Goal: Task Accomplishment & Management: Complete application form

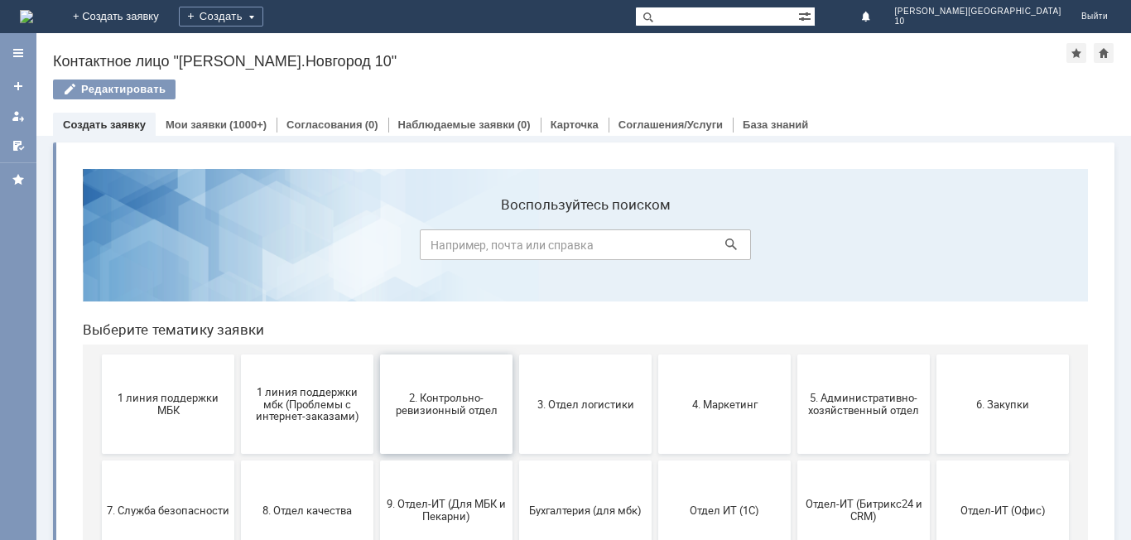
click at [473, 400] on span "2. Контрольно-ревизионный отдел" at bounding box center [446, 403] width 122 height 25
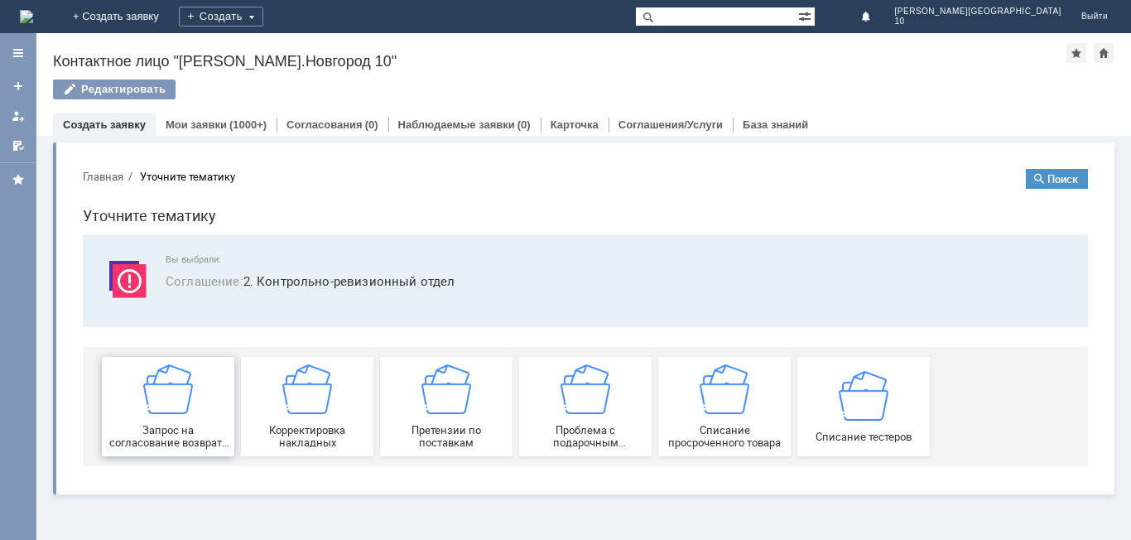
click at [175, 405] on img at bounding box center [168, 389] width 50 height 50
click at [468, 405] on img at bounding box center [446, 389] width 50 height 50
click at [214, 126] on link "Мои заявки" at bounding box center [196, 124] width 61 height 12
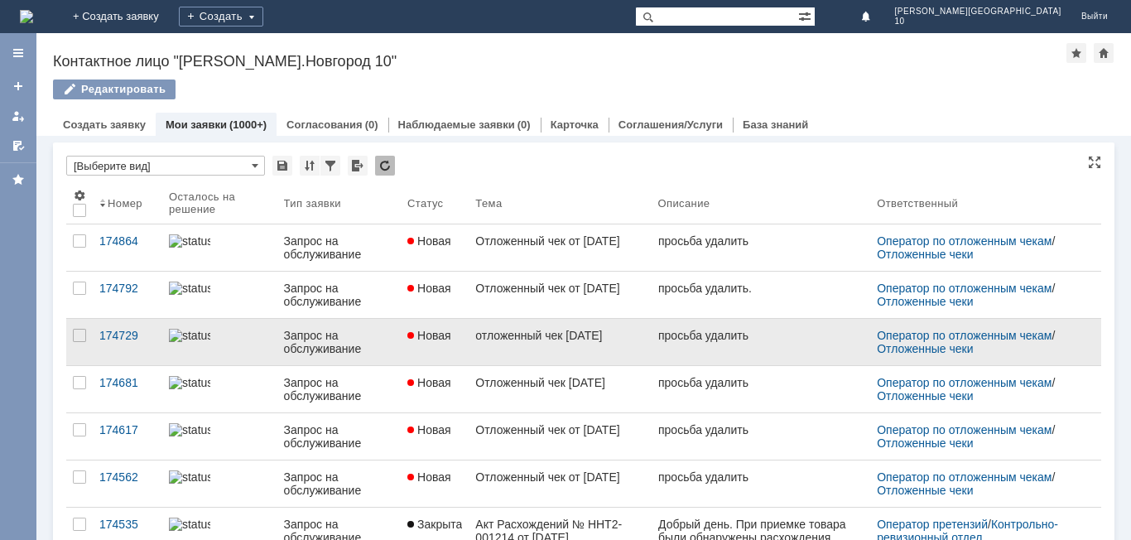
scroll to position [248, 0]
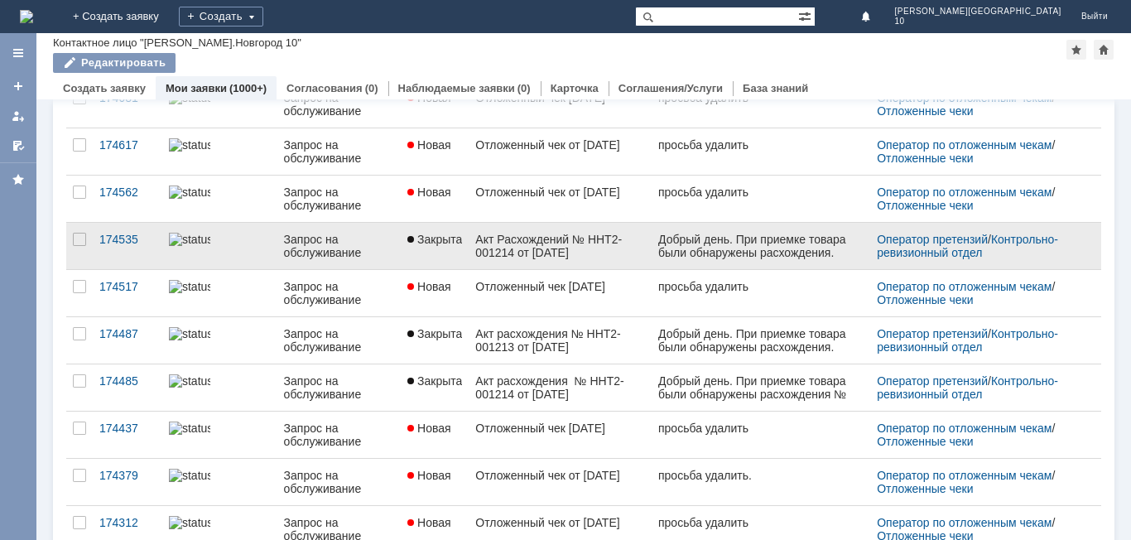
click at [526, 225] on link "Акт Расхождений № ННТ2-001214 от 28.09.2025 г." at bounding box center [559, 246] width 182 height 46
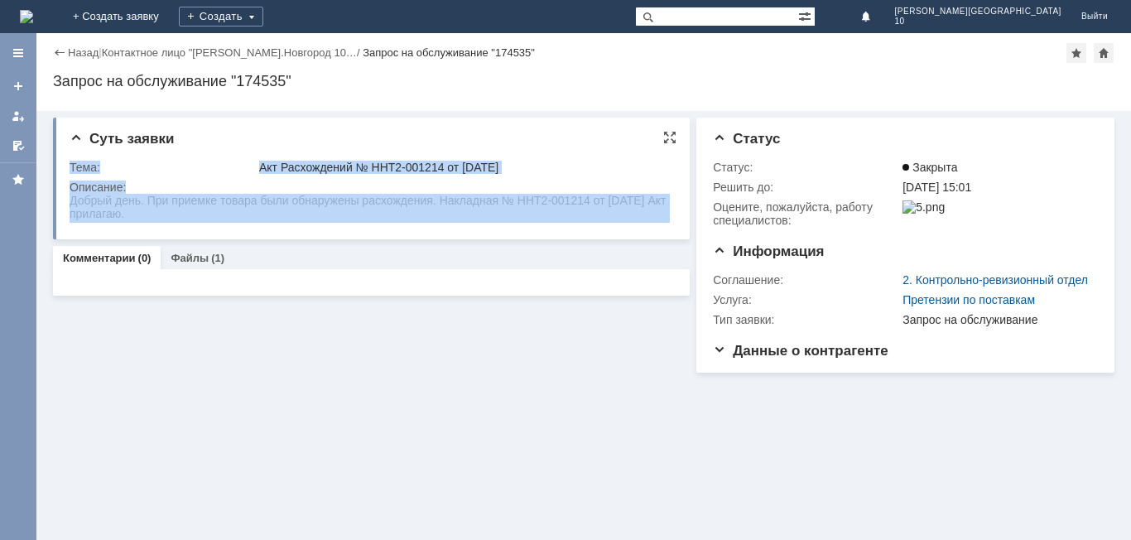
drag, startPoint x: 69, startPoint y: 204, endPoint x: 156, endPoint y: 222, distance: 88.8
click at [156, 222] on div "Суть заявки Тема: Акт Расхождений № ННТ2-001214 от 28.09.2025 г. Описание:" at bounding box center [371, 179] width 636 height 122
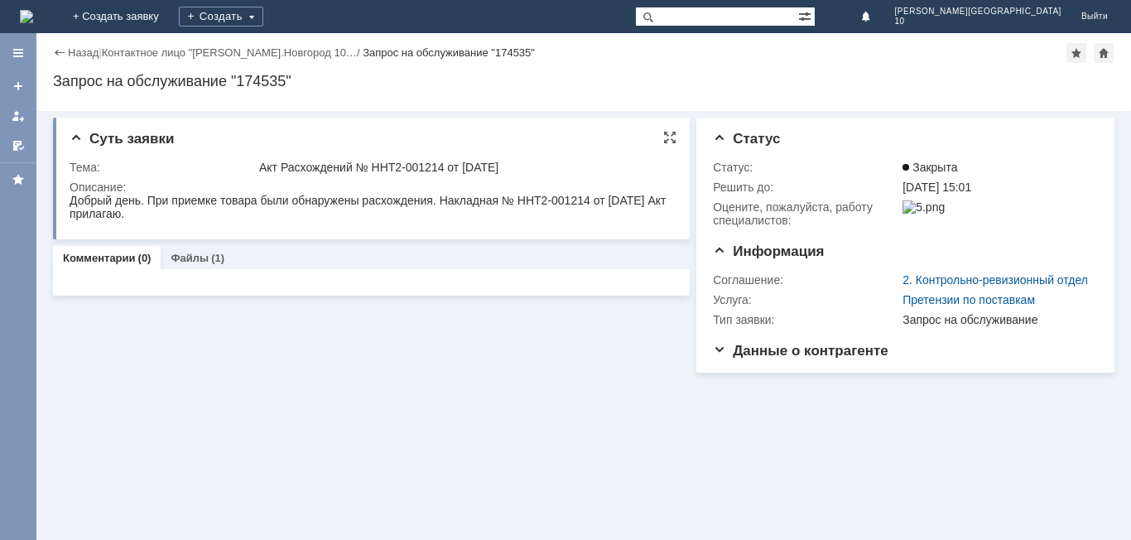
click at [179, 218] on div "Добрый день. При приемке товара были обнаружены расхождения. Накладная № ННТ2-0…" at bounding box center [370, 207] width 600 height 26
drag, startPoint x: 75, startPoint y: 208, endPoint x: 139, endPoint y: 212, distance: 63.9
click at [139, 212] on div "Добрый день. При приемке товара были обнаружены расхождения. Накладная № ННТ2-0…" at bounding box center [370, 207] width 600 height 26
click at [74, 214] on div "Добрый день. При приемке товара были обнаружены расхождения. Накладная № ННТ2-0…" at bounding box center [370, 207] width 600 height 26
drag, startPoint x: 70, startPoint y: 204, endPoint x: 171, endPoint y: 218, distance: 101.8
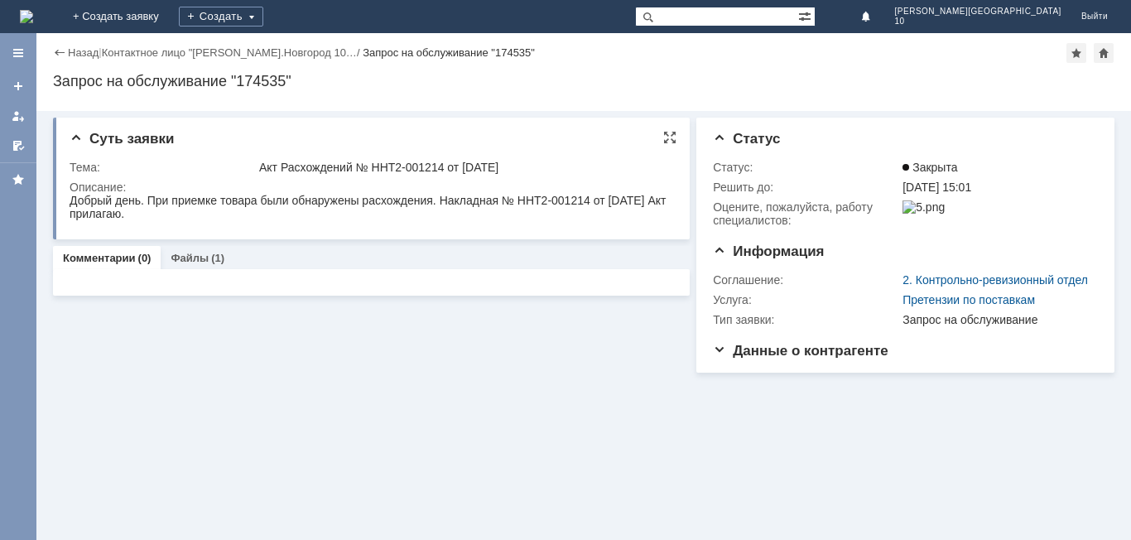
click at [171, 218] on div "Добрый день. При приемке товара были обнаружены расхождения. Накладная № ННТ2-0…" at bounding box center [370, 207] width 600 height 26
copy div "Добрый день. При приемке товара были обнаружены расхождения. Накладная № ННТ2-0…"
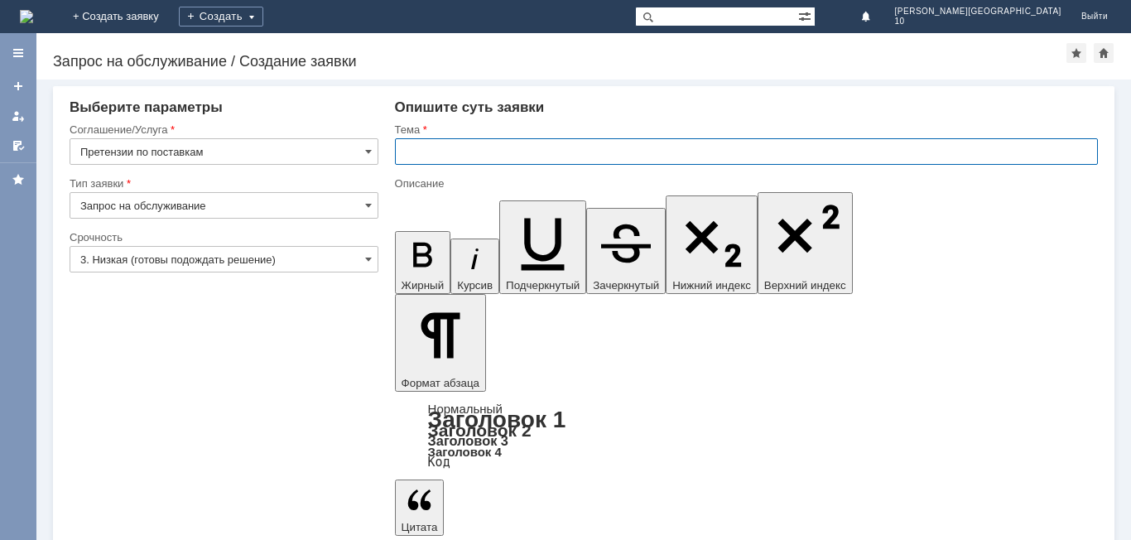
click at [436, 156] on input "text" at bounding box center [746, 151] width 703 height 26
paste input "№ Т2-1234 от 05.10.2025 г."
click at [403, 156] on input "№ Т2-1234 от 05.10.2025 г." at bounding box center [746, 151] width 703 height 26
click at [411, 152] on input "акт расхождения № Т2-1234 от 05.10.2025 г." at bounding box center [746, 151] width 703 height 26
click at [409, 153] on input "акт расхождения № Т2-1234 от 05.10.2025 г." at bounding box center [746, 151] width 703 height 26
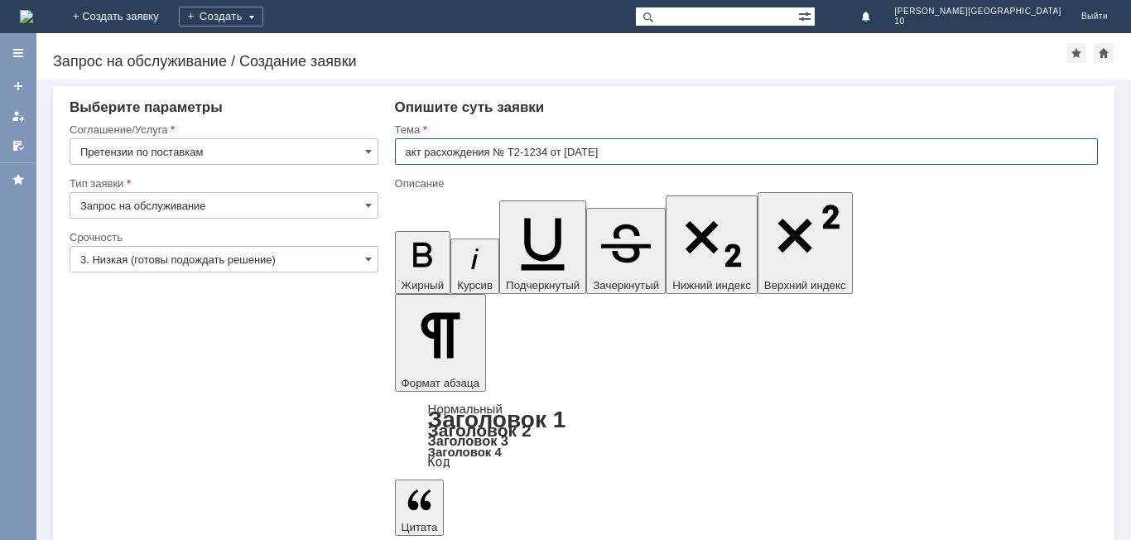
click at [430, 151] on input "акт расхождения № Т2-1234 от 05.10.2025 г." at bounding box center [746, 151] width 703 height 26
click at [414, 154] on input "акт расхождения № Т2-1234 от 05.10.2025 г." at bounding box center [746, 151] width 703 height 26
click at [436, 155] on input "акт расхождения № Т2-1234 от 05.10.2025 г." at bounding box center [746, 151] width 703 height 26
click at [413, 156] on input "акт расхождения № Т2-1234 от 05.10.2025 г." at bounding box center [746, 151] width 703 height 26
click at [496, 152] on input "Акт расхождения № Т2-1234 от 05.10.2025 г." at bounding box center [746, 151] width 703 height 26
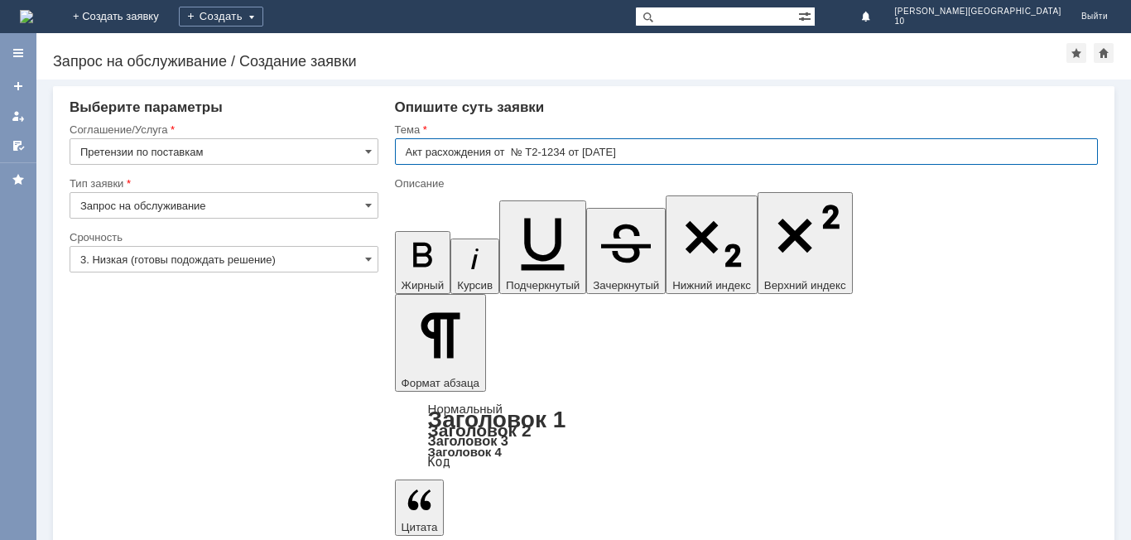
type input "Акт расхождения от № Т2-1234 от 05.10.2025 г."
click at [243, 256] on input "3. Низкая (готовы подождать решение)" at bounding box center [224, 259] width 309 height 26
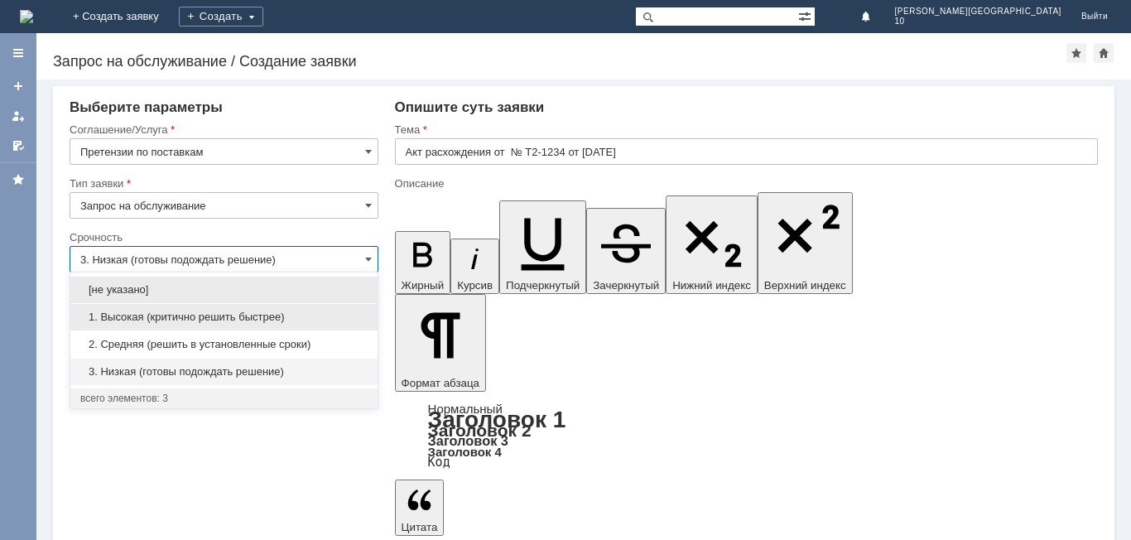
click at [228, 312] on span "1. Высокая (критично решить быстрее)" at bounding box center [223, 316] width 287 height 13
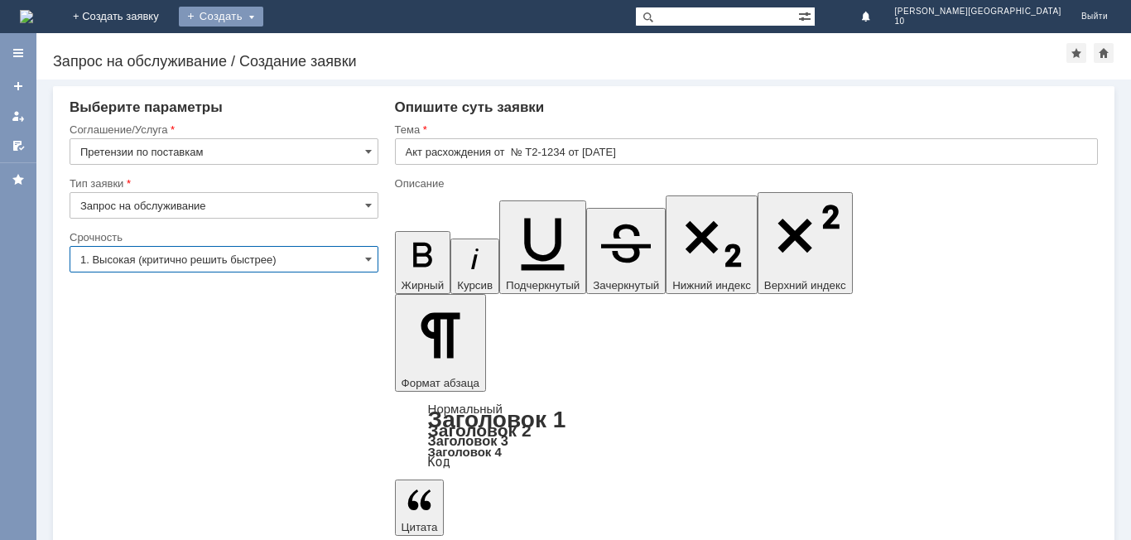
type input "1. Высокая (критично решить быстрее)"
drag, startPoint x: 845, startPoint y: 4527, endPoint x: 1016, endPoint y: 4539, distance: 171.0
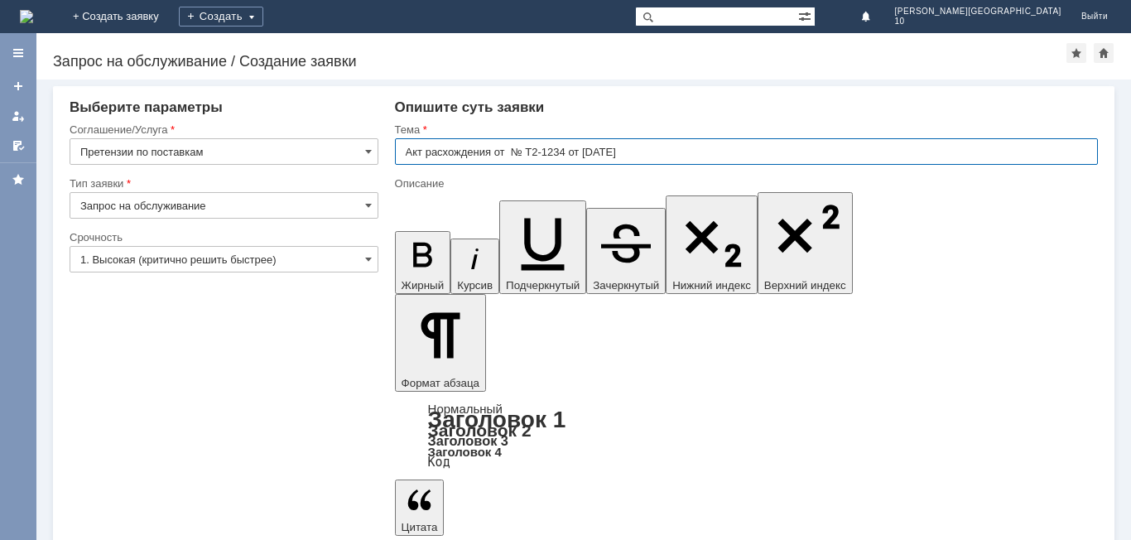
click at [653, 154] on input "Акт расхождения от № Т2-1234 от 05.10.2025 г." at bounding box center [746, 151] width 703 height 26
drag, startPoint x: 646, startPoint y: 154, endPoint x: 520, endPoint y: 157, distance: 126.7
click at [520, 157] on input "Акт расхождения от № Т2-1234 от 05.10.2025 г." at bounding box center [746, 151] width 703 height 26
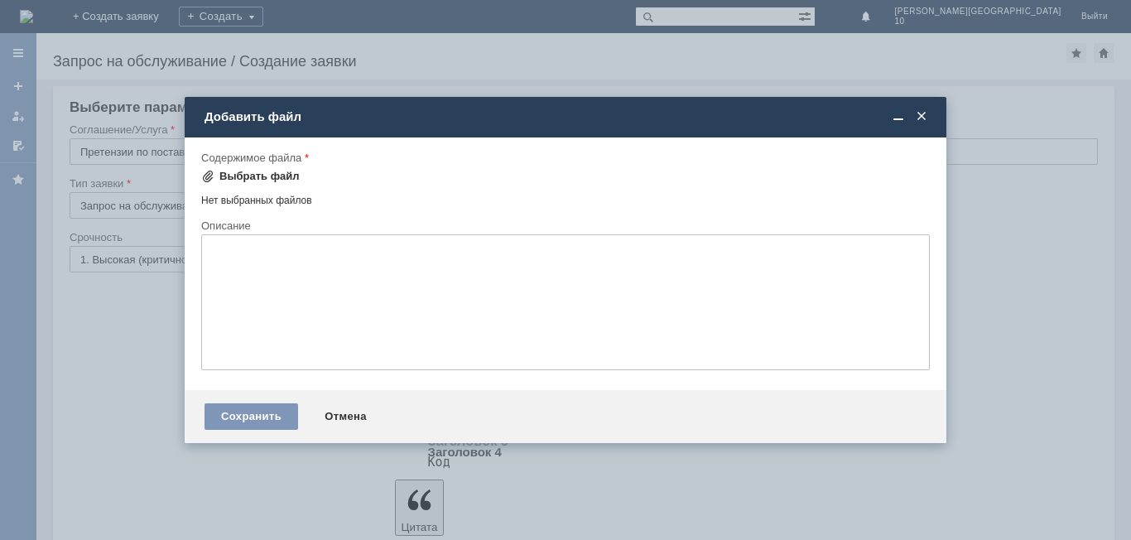
click at [247, 174] on div "Выбрать файл" at bounding box center [259, 176] width 80 height 13
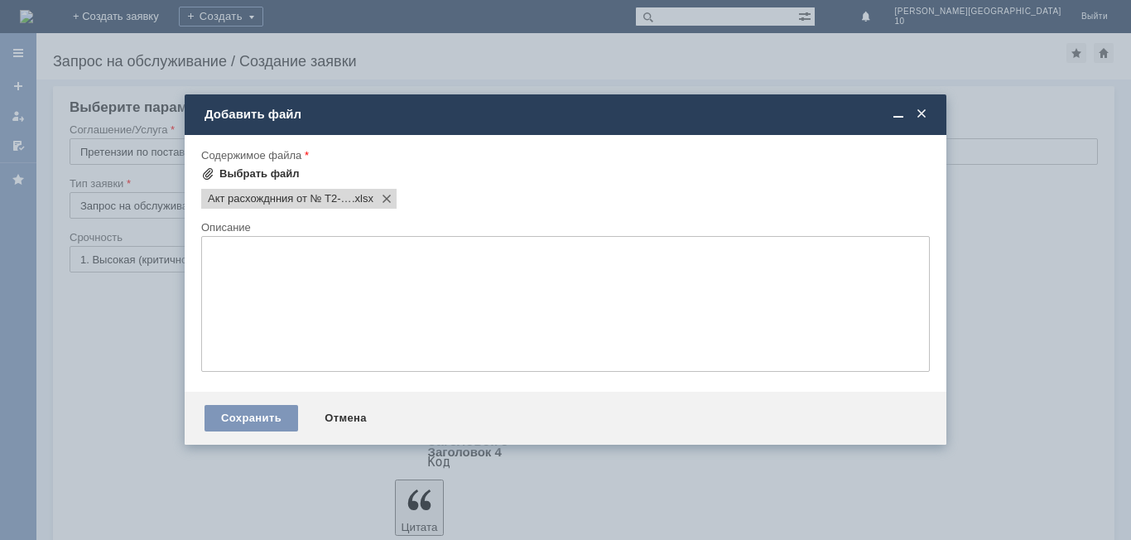
scroll to position [0, 0]
click at [243, 419] on div "Сохранить" at bounding box center [251, 418] width 94 height 26
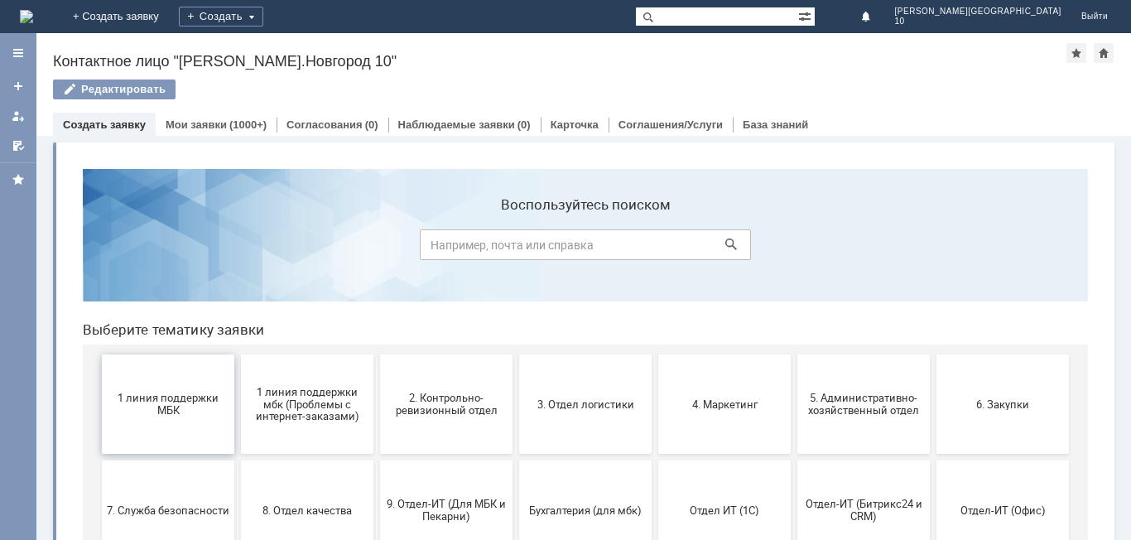
click at [173, 411] on span "1 линия поддержки МБК" at bounding box center [168, 403] width 122 height 25
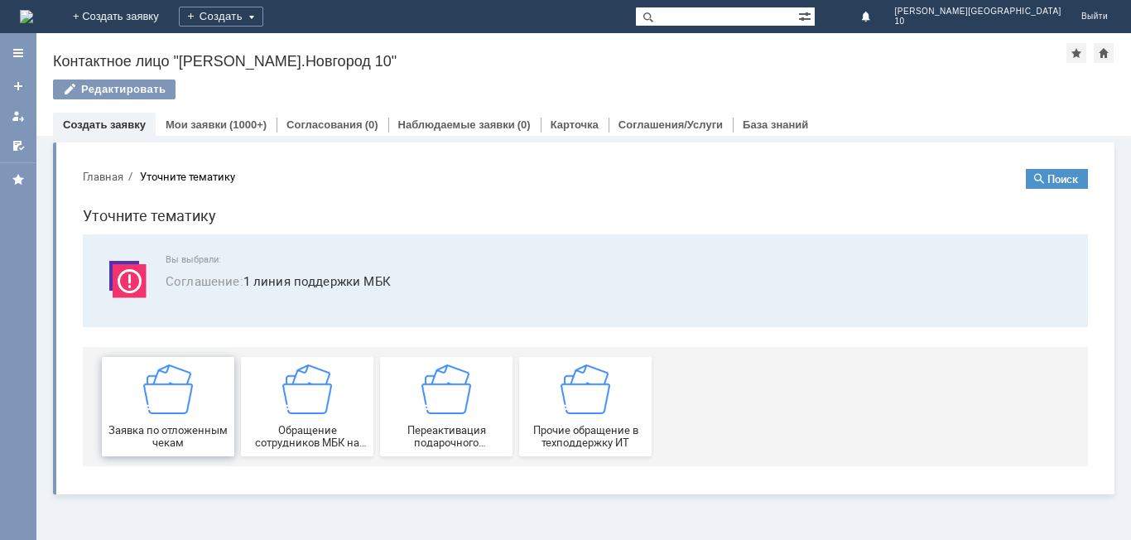
drag, startPoint x: 148, startPoint y: 411, endPoint x: 161, endPoint y: 407, distance: 13.1
click at [150, 411] on img at bounding box center [168, 389] width 50 height 50
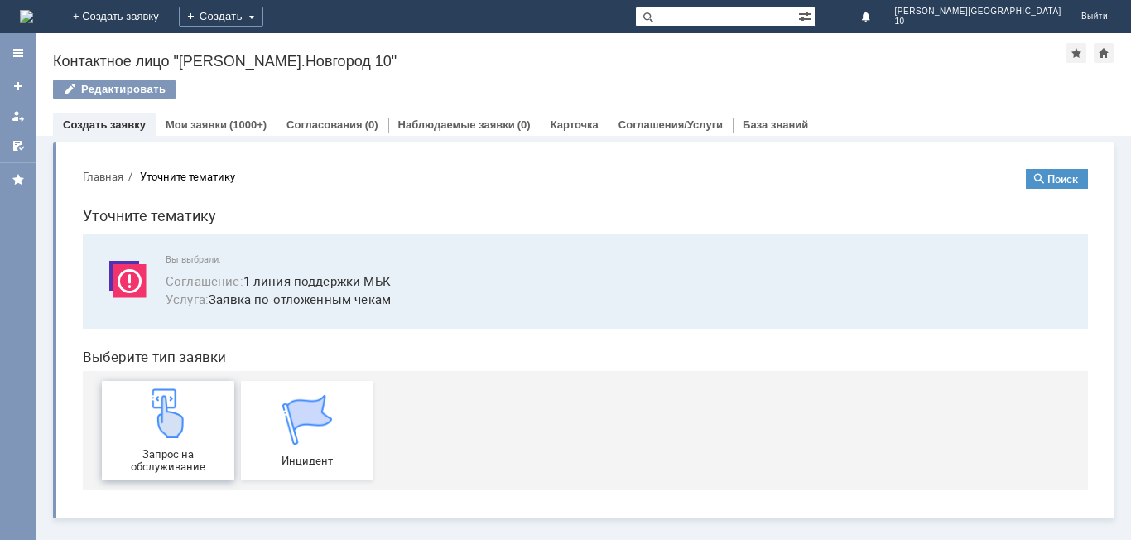
click at [150, 429] on img at bounding box center [168, 413] width 50 height 50
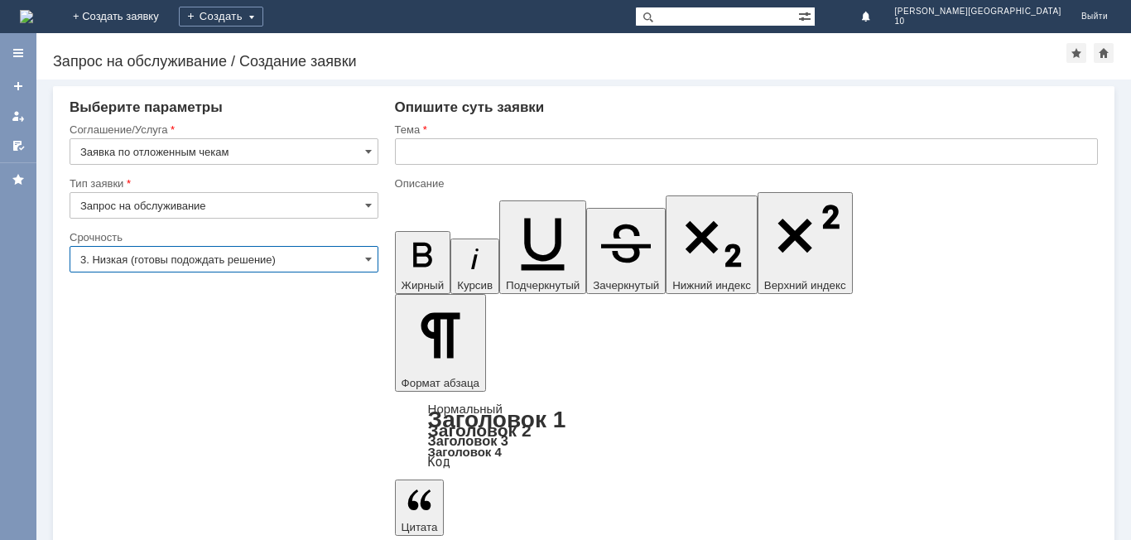
click at [211, 270] on input "3. Низкая (готовы подождать решение)" at bounding box center [224, 259] width 309 height 26
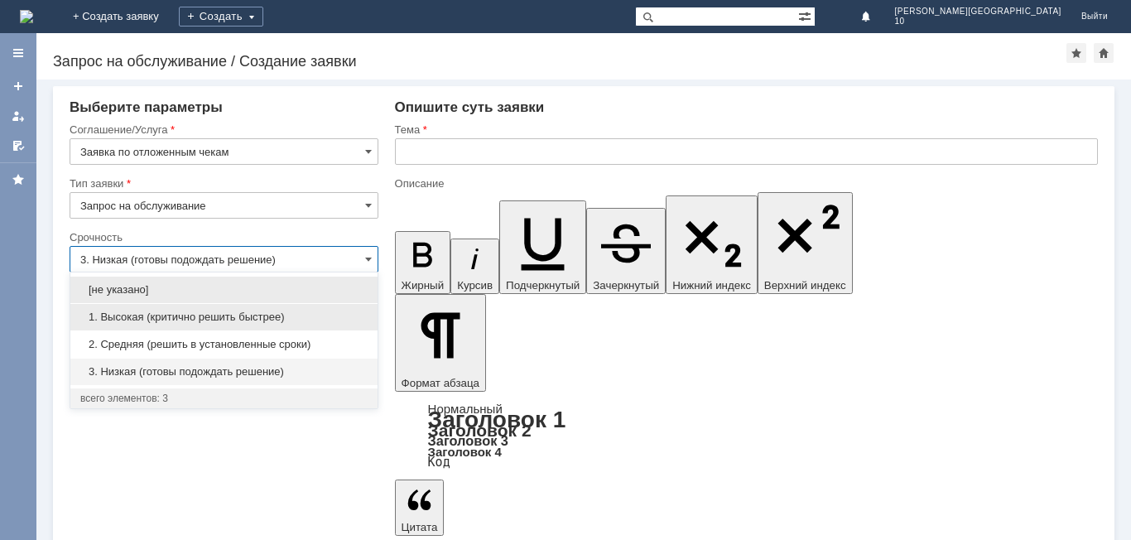
click at [206, 314] on span "1. Высокая (критично решить быстрее)" at bounding box center [223, 316] width 287 height 13
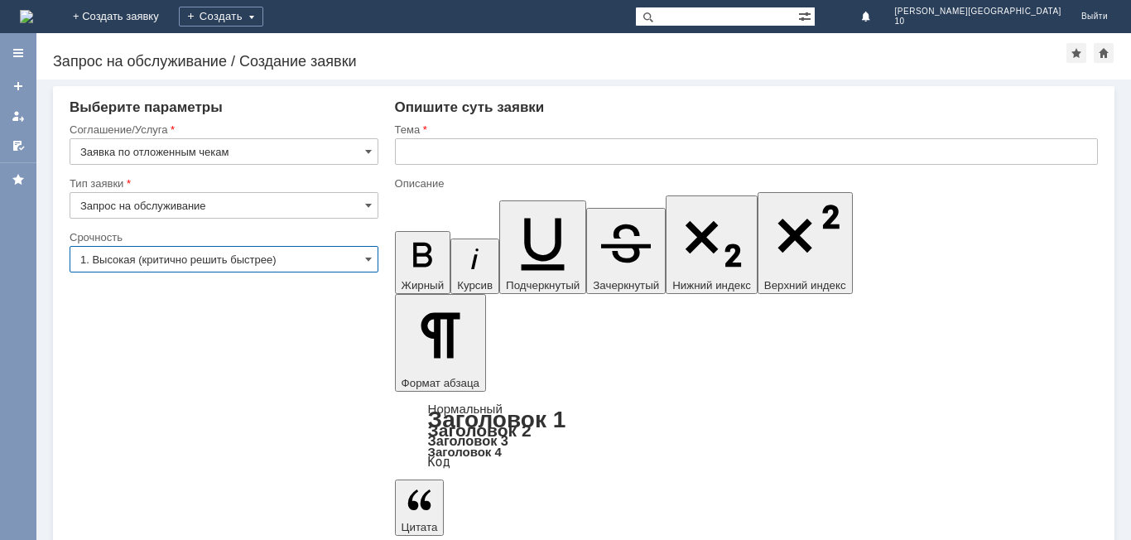
type input "1. Высокая (критично решить быстрее)"
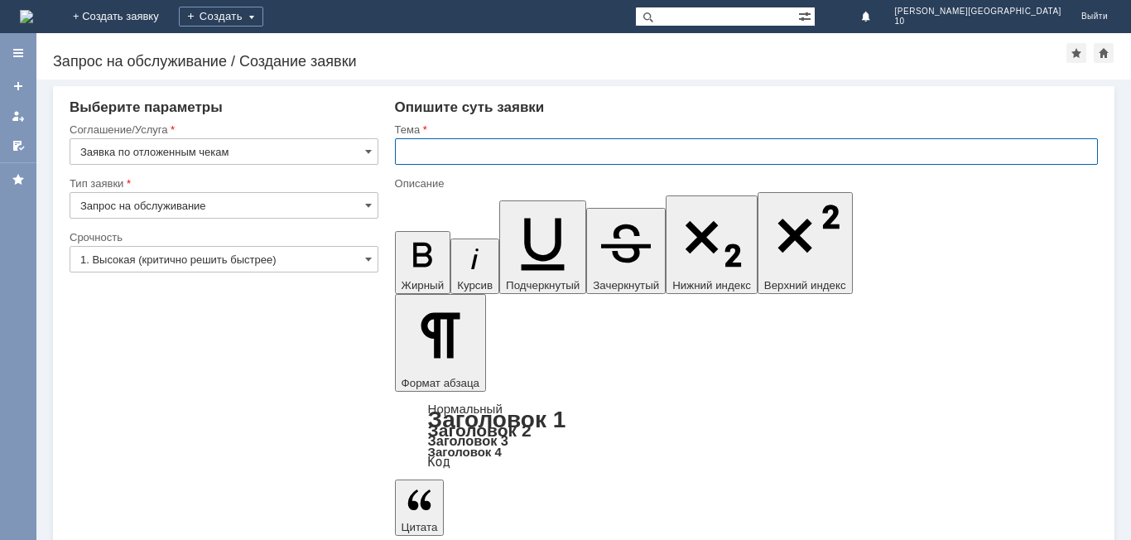
click at [478, 148] on input "text" at bounding box center [746, 151] width 703 height 26
type input "Отложенный чек [DATE]"
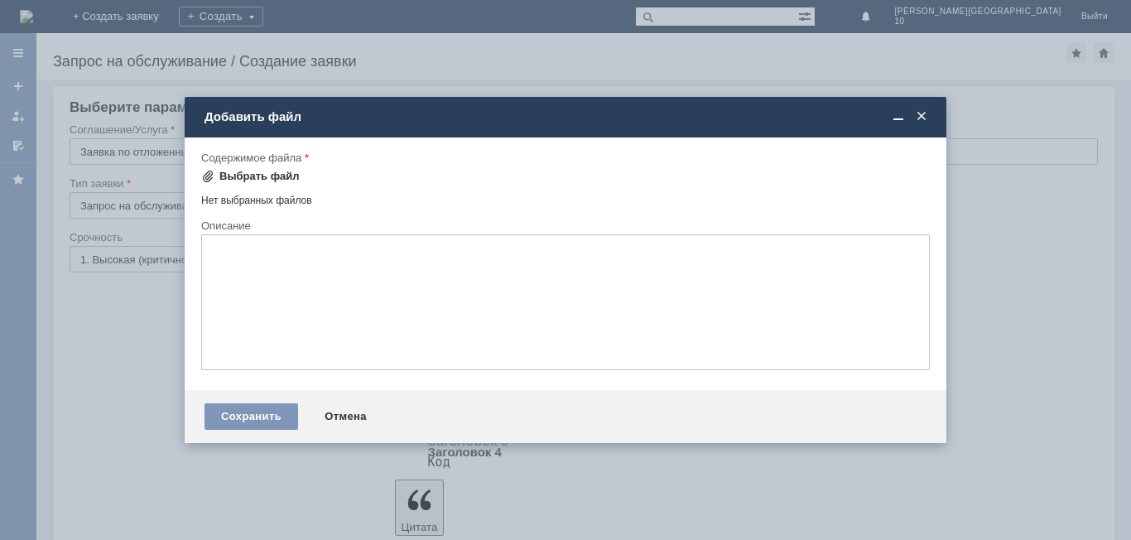
click at [262, 175] on div "Выбрать файл" at bounding box center [259, 176] width 80 height 13
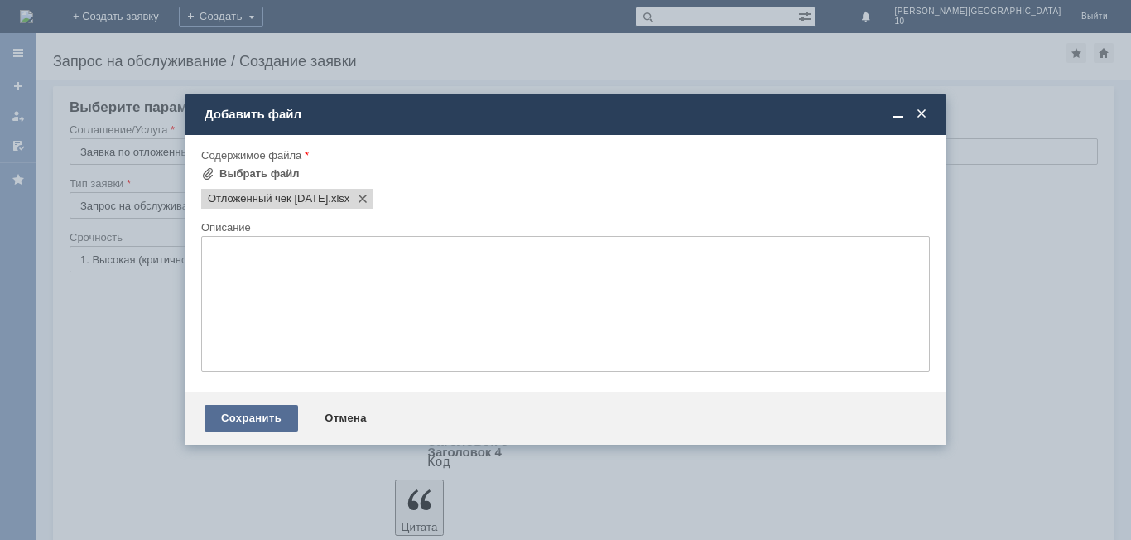
click at [252, 420] on div "Сохранить" at bounding box center [251, 418] width 94 height 26
